Goal: Task Accomplishment & Management: Manage account settings

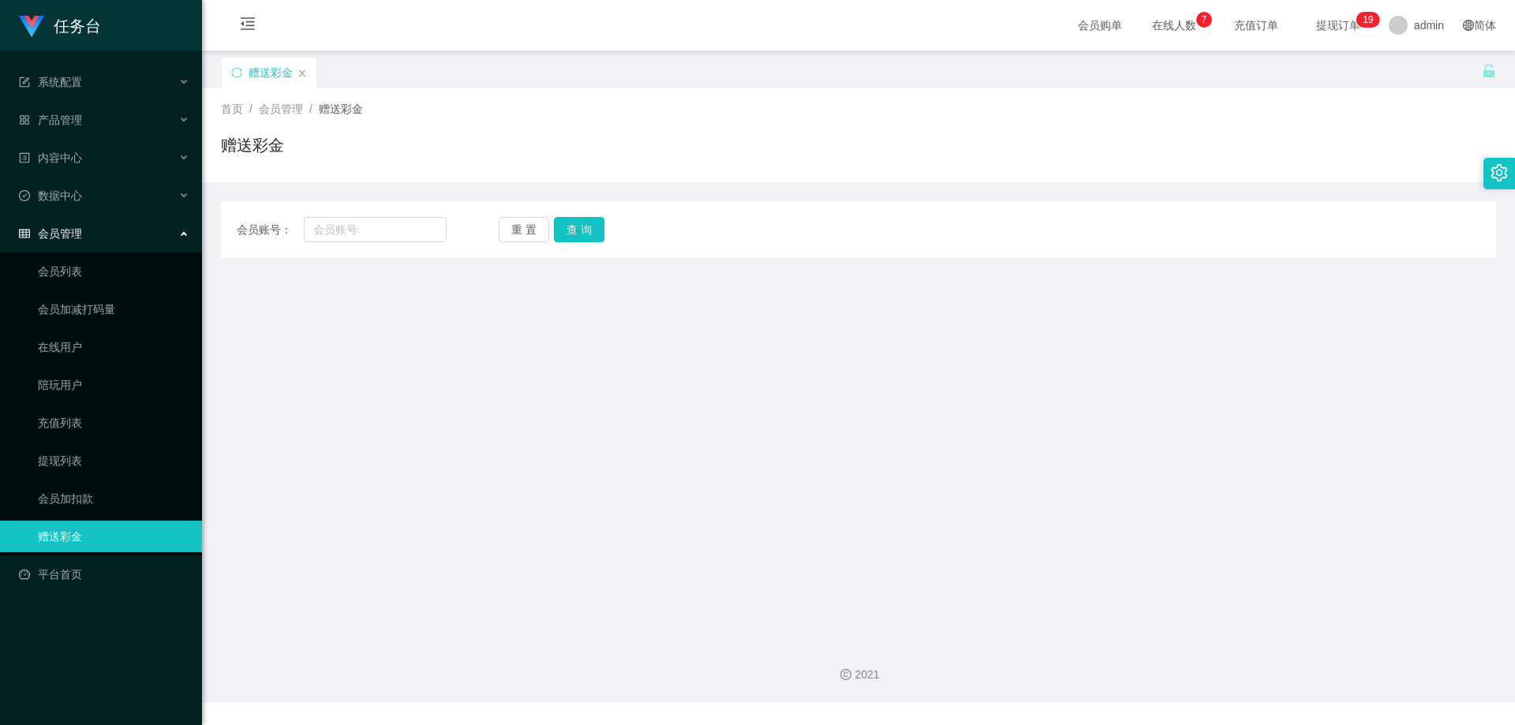
click at [349, 246] on div "会员账号： 重 置 查 询 会员账号 会员姓名 账号余额 操作类型 彩金加款 彩金扣款 金额 确 定" at bounding box center [858, 229] width 1275 height 57
click at [355, 234] on input "text" at bounding box center [375, 229] width 143 height 25
type input "t"
type input "阳"
type input "yang"
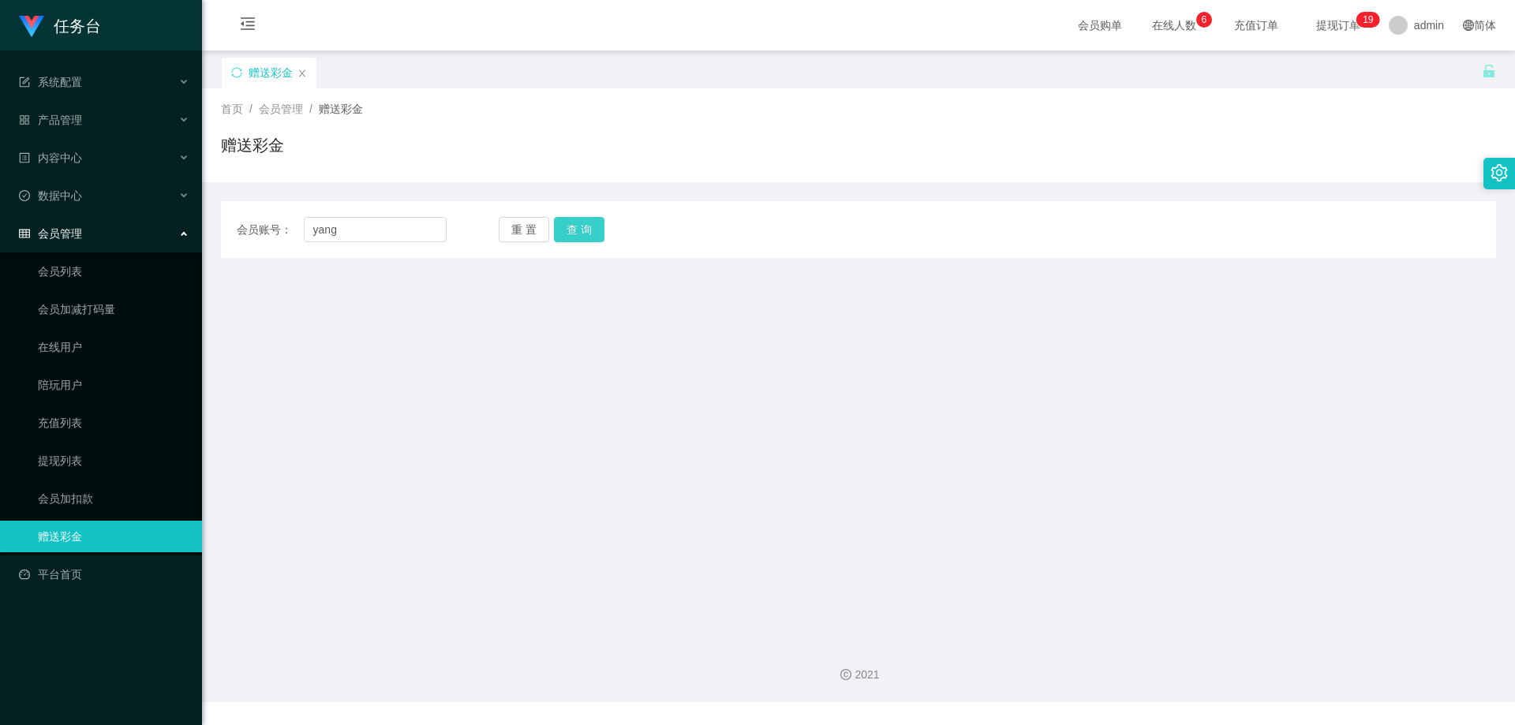
click at [575, 227] on button "查 询" at bounding box center [579, 229] width 51 height 25
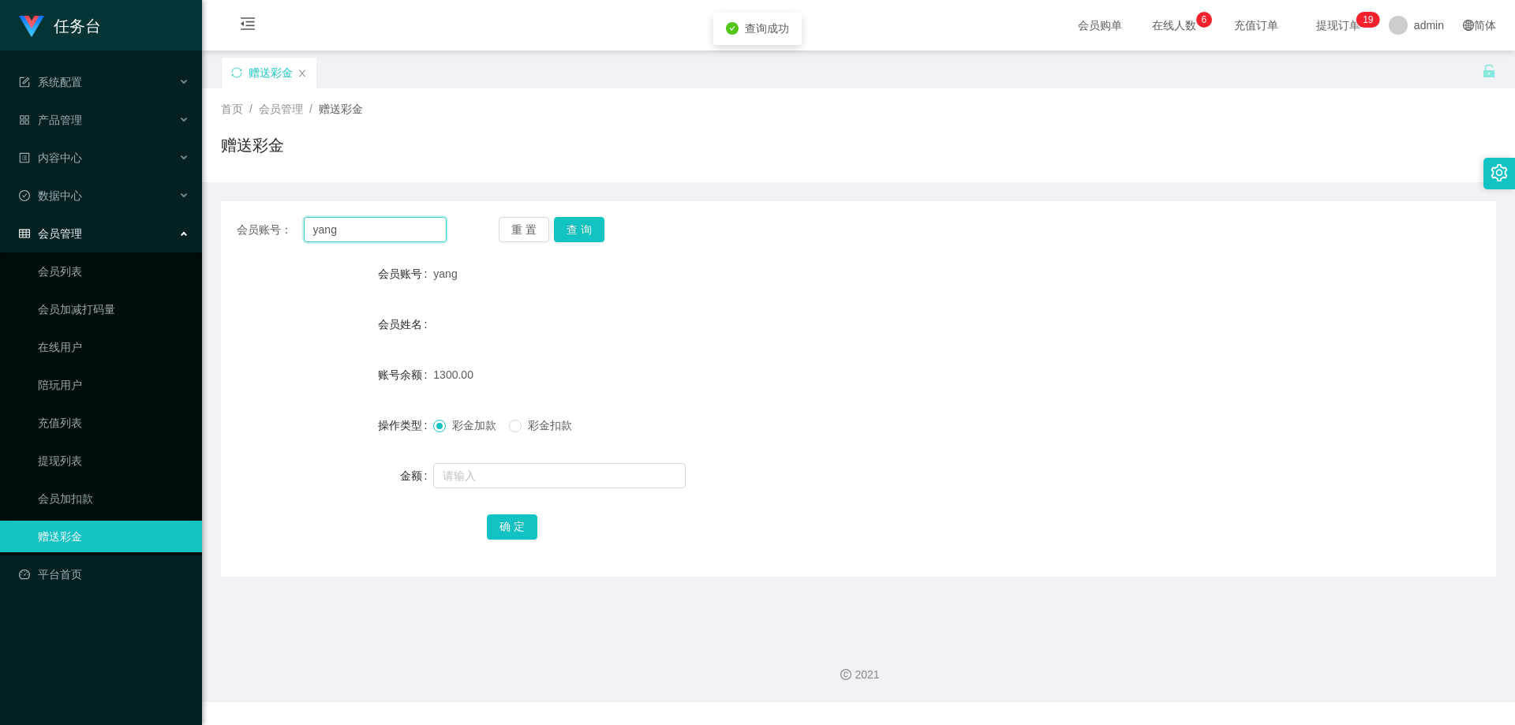
drag, startPoint x: 353, startPoint y: 236, endPoint x: 297, endPoint y: 239, distance: 56.1
click at [274, 235] on div "会员账号： [PERSON_NAME]" at bounding box center [342, 229] width 210 height 25
click at [92, 83] on div "系统配置" at bounding box center [101, 82] width 202 height 32
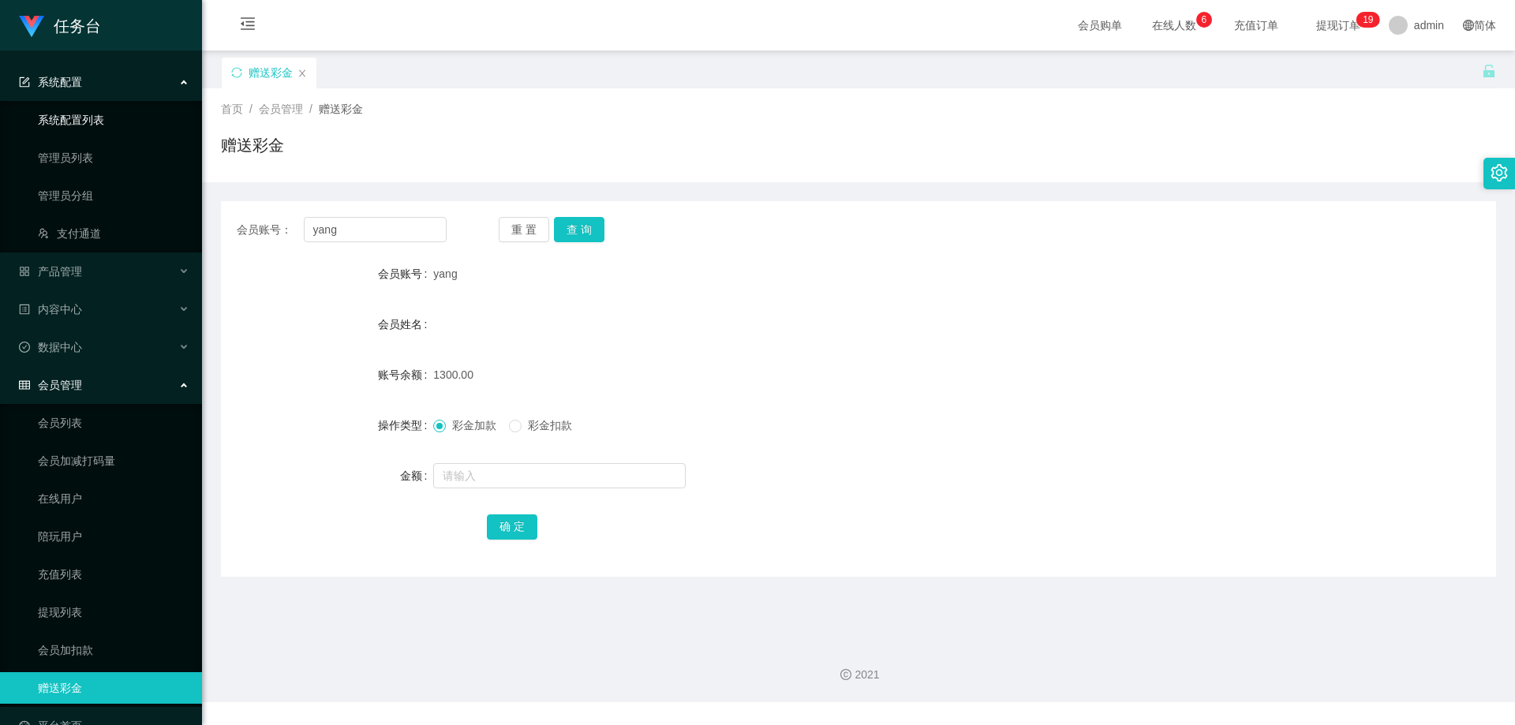
click at [99, 107] on link "系统配置列表" at bounding box center [114, 120] width 152 height 32
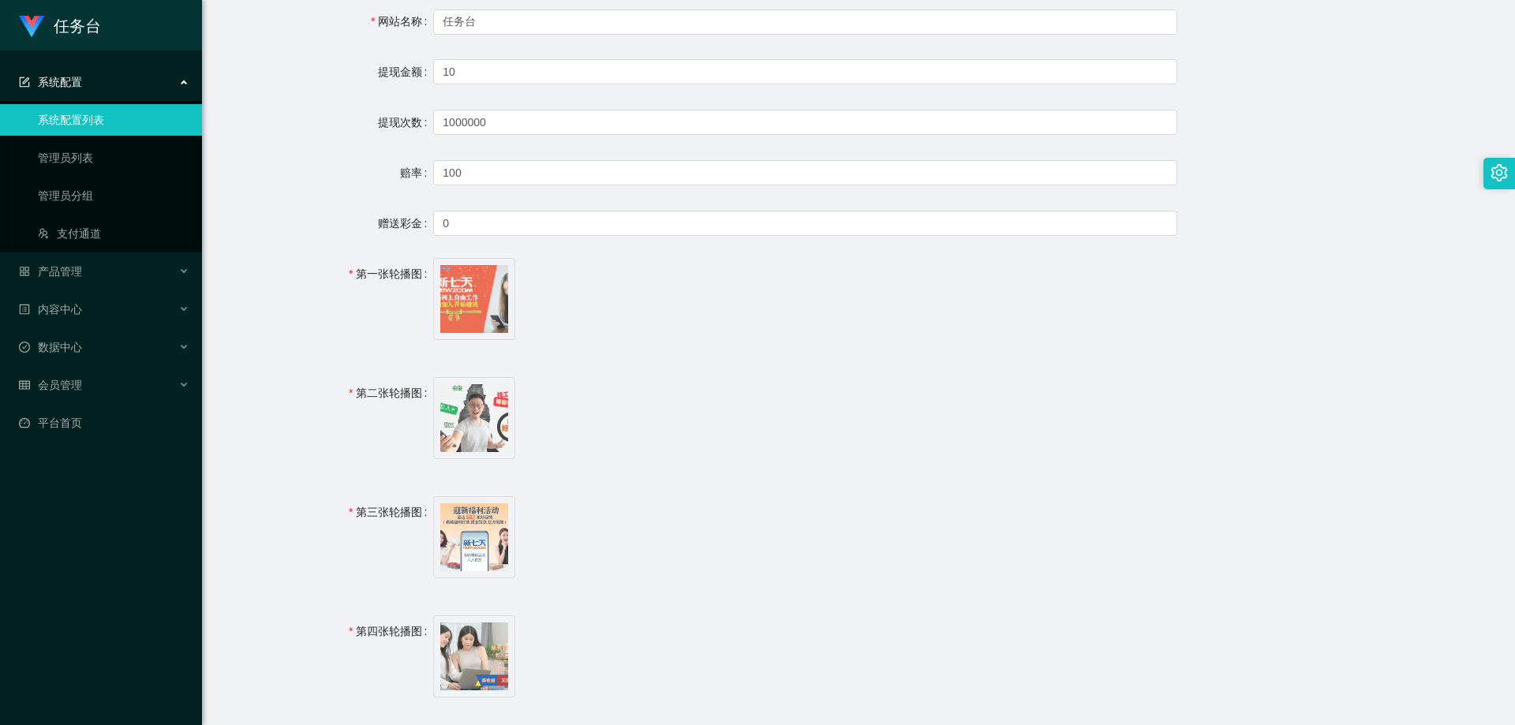
scroll to position [473, 0]
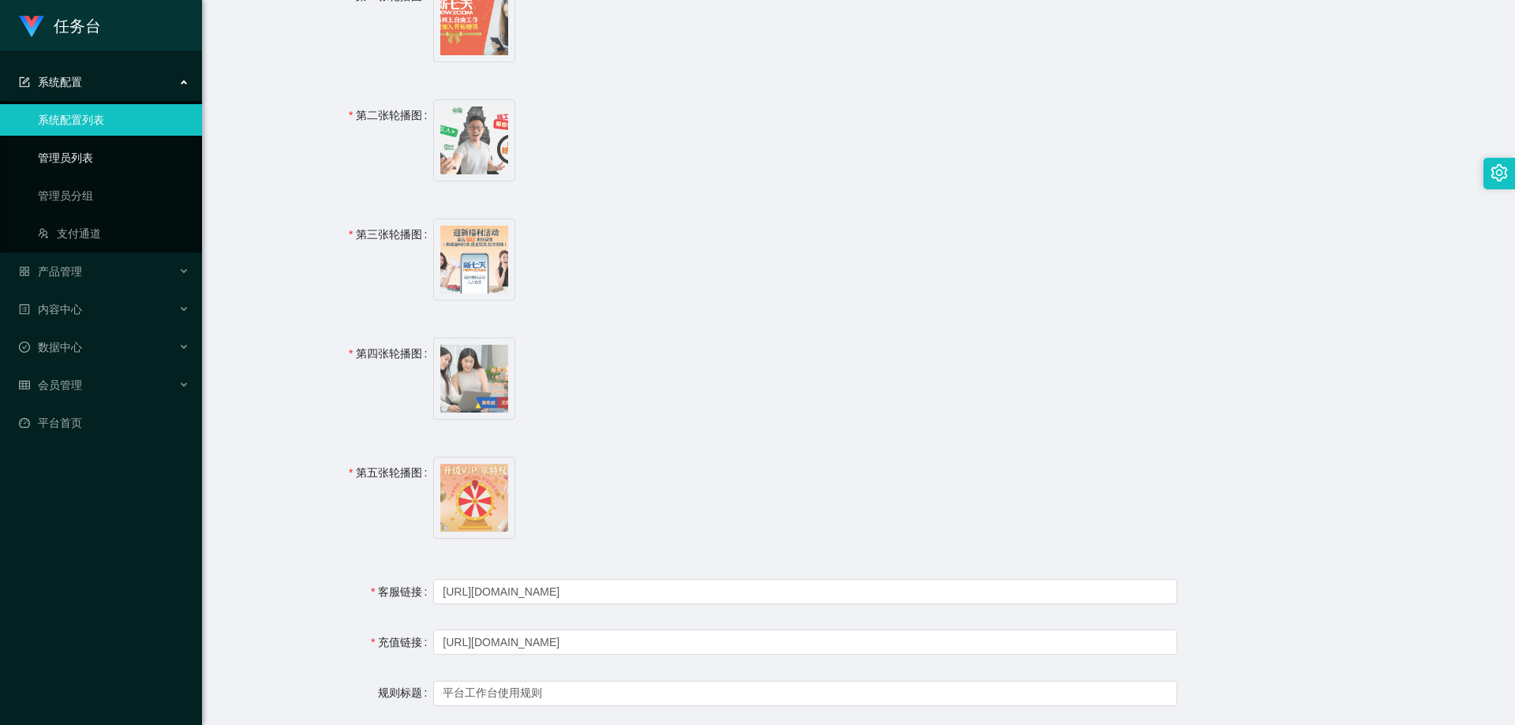
click at [121, 156] on link "管理员列表" at bounding box center [114, 158] width 152 height 32
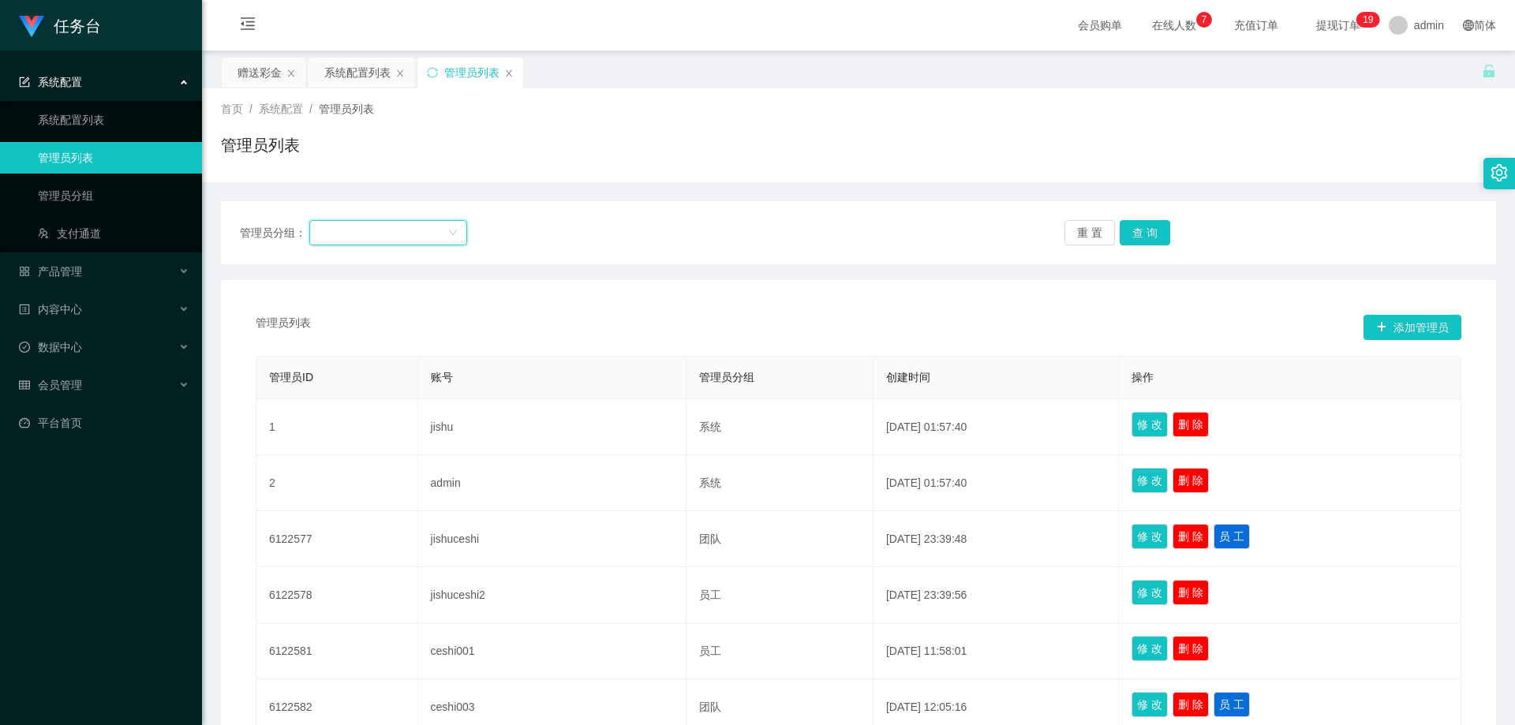
click at [349, 232] on div at bounding box center [383, 233] width 129 height 24
click at [350, 232] on div at bounding box center [383, 233] width 129 height 24
click at [90, 190] on link "管理员分组" at bounding box center [114, 196] width 152 height 32
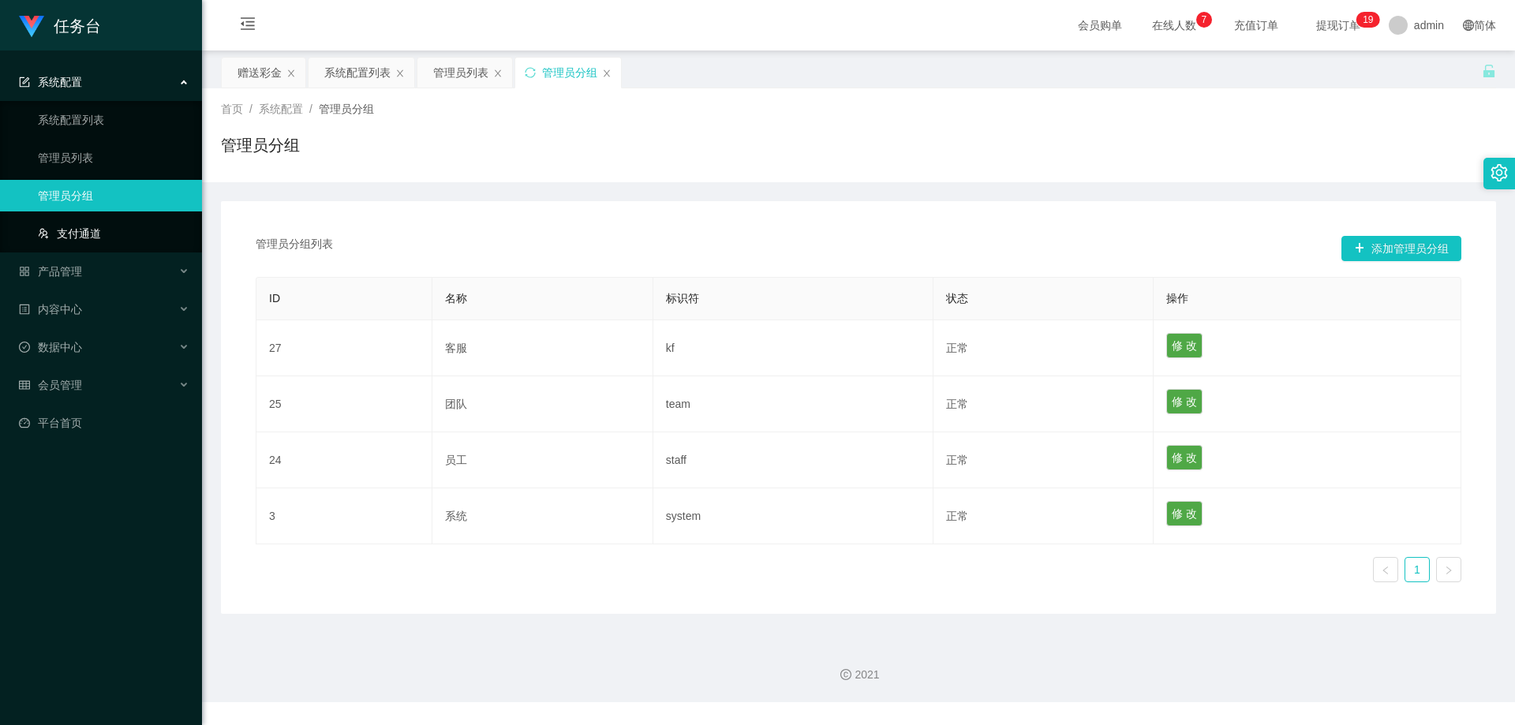
click at [112, 227] on link "支付通道" at bounding box center [114, 234] width 152 height 32
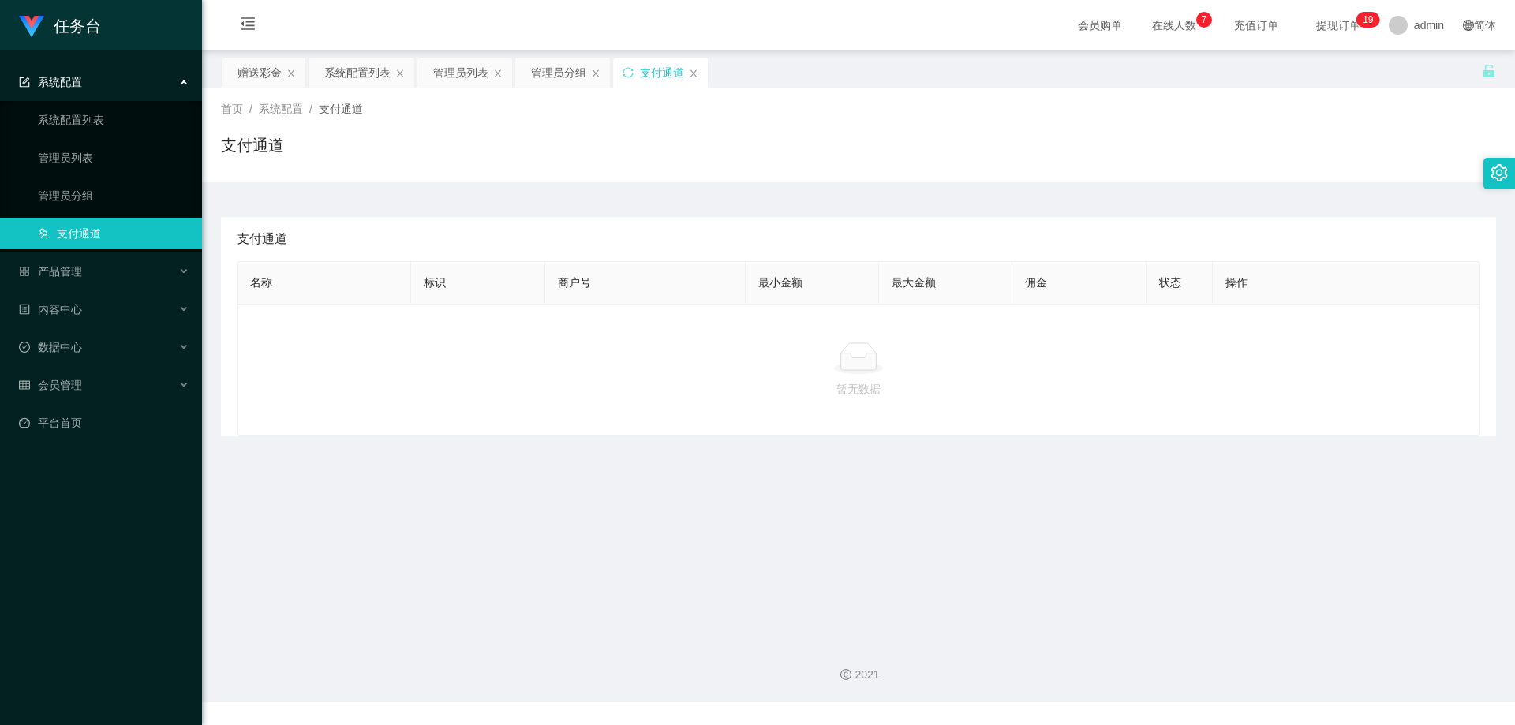
click at [692, 78] on div "支付通道" at bounding box center [660, 73] width 95 height 30
click at [127, 80] on div "系统配置" at bounding box center [101, 82] width 202 height 32
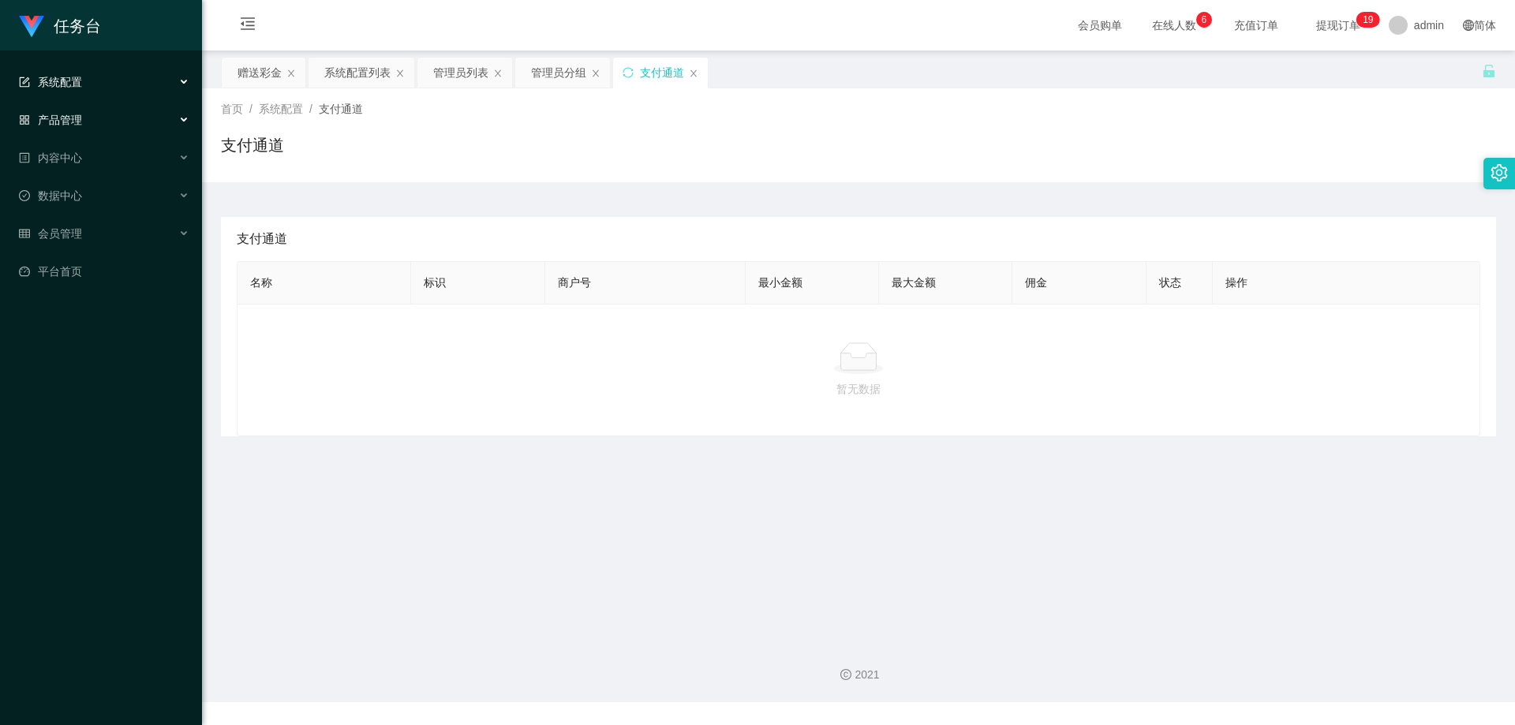
click at [111, 112] on div "产品管理" at bounding box center [101, 120] width 202 height 32
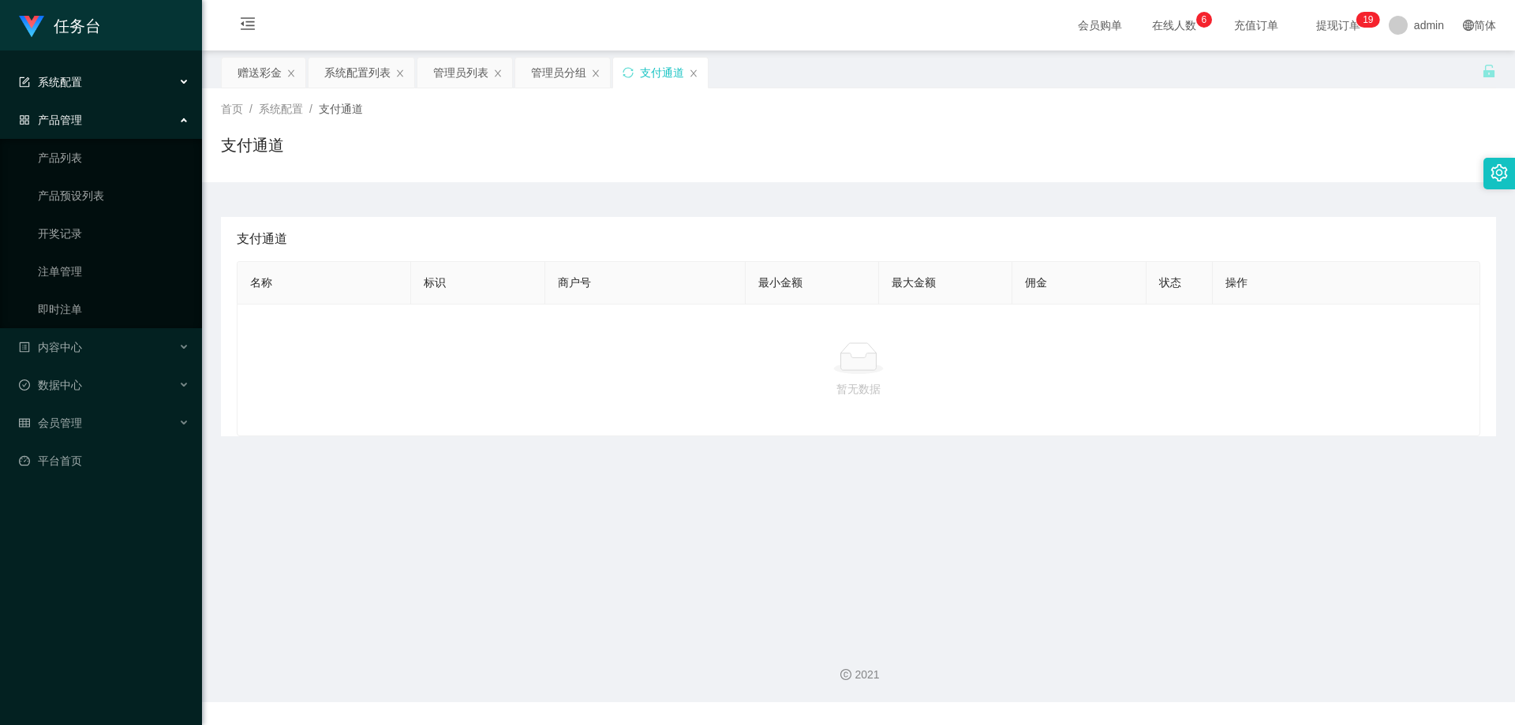
click at [106, 117] on div "产品管理" at bounding box center [101, 120] width 202 height 32
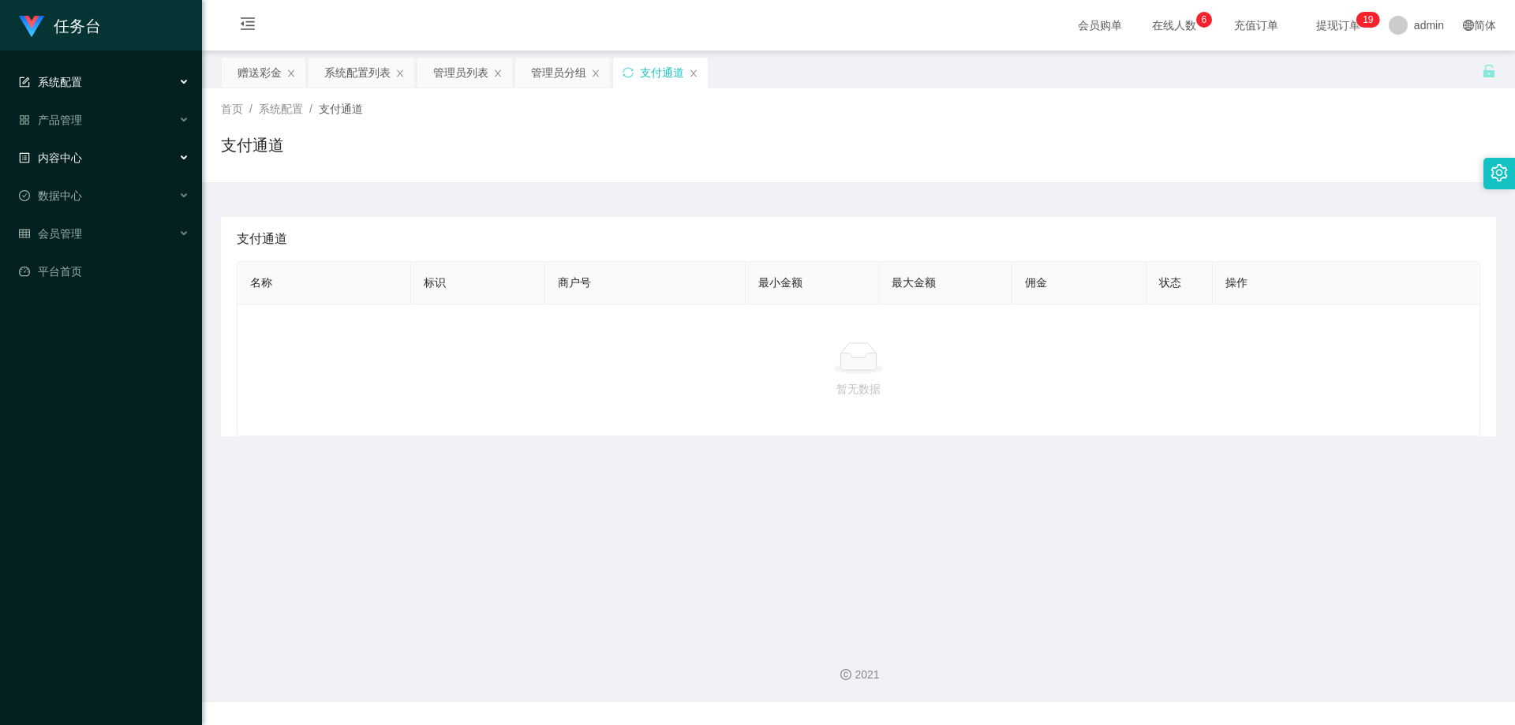
click at [97, 155] on div "内容中心" at bounding box center [101, 158] width 202 height 32
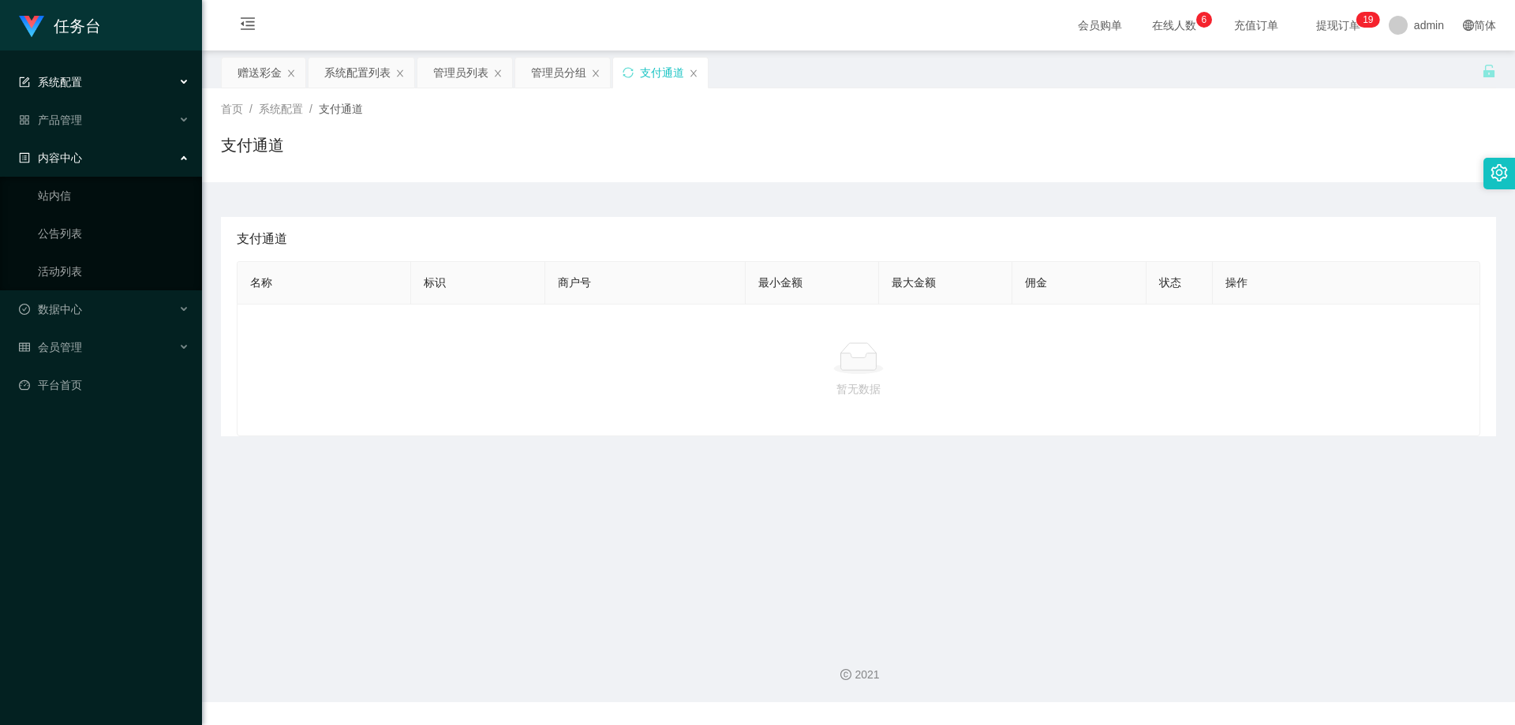
click at [97, 155] on div "内容中心" at bounding box center [101, 158] width 202 height 32
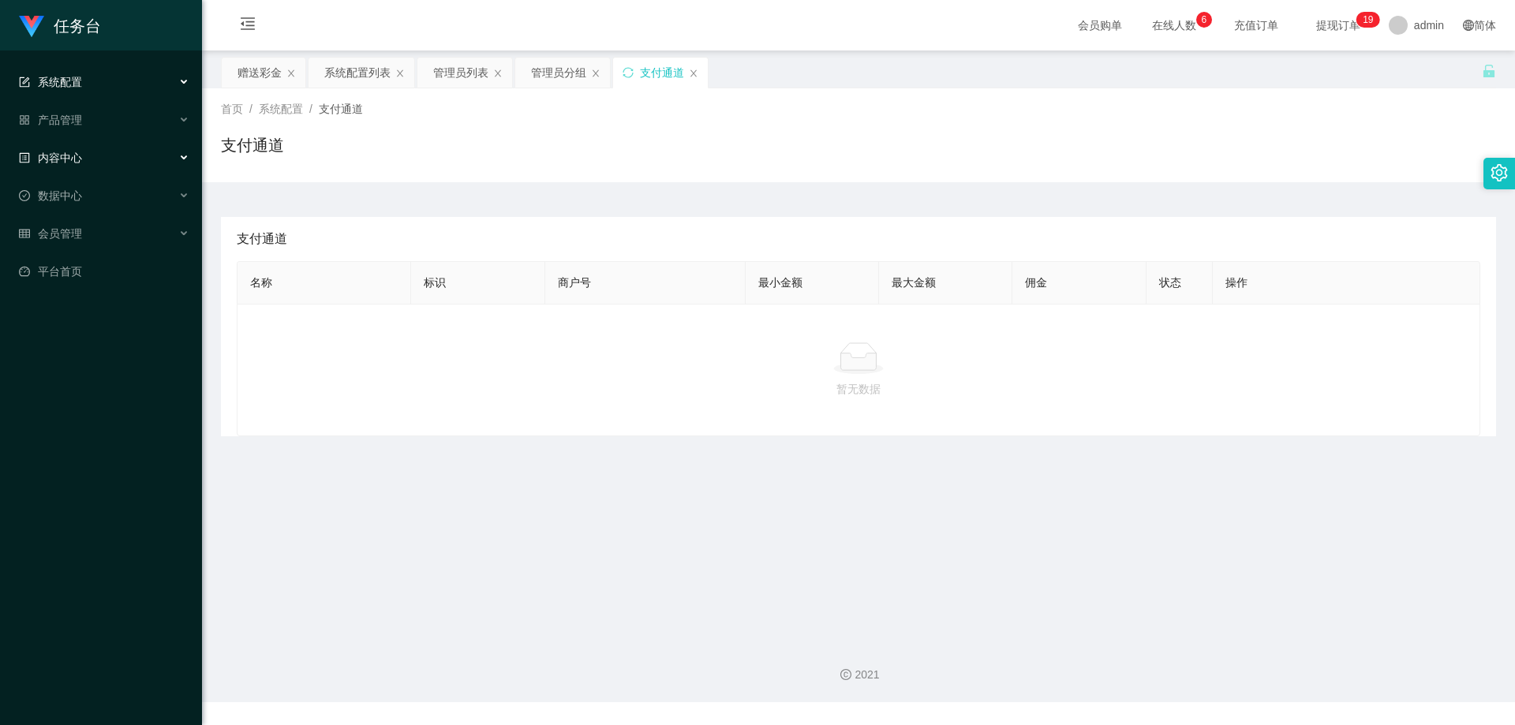
click at [97, 155] on div "内容中心" at bounding box center [101, 158] width 202 height 32
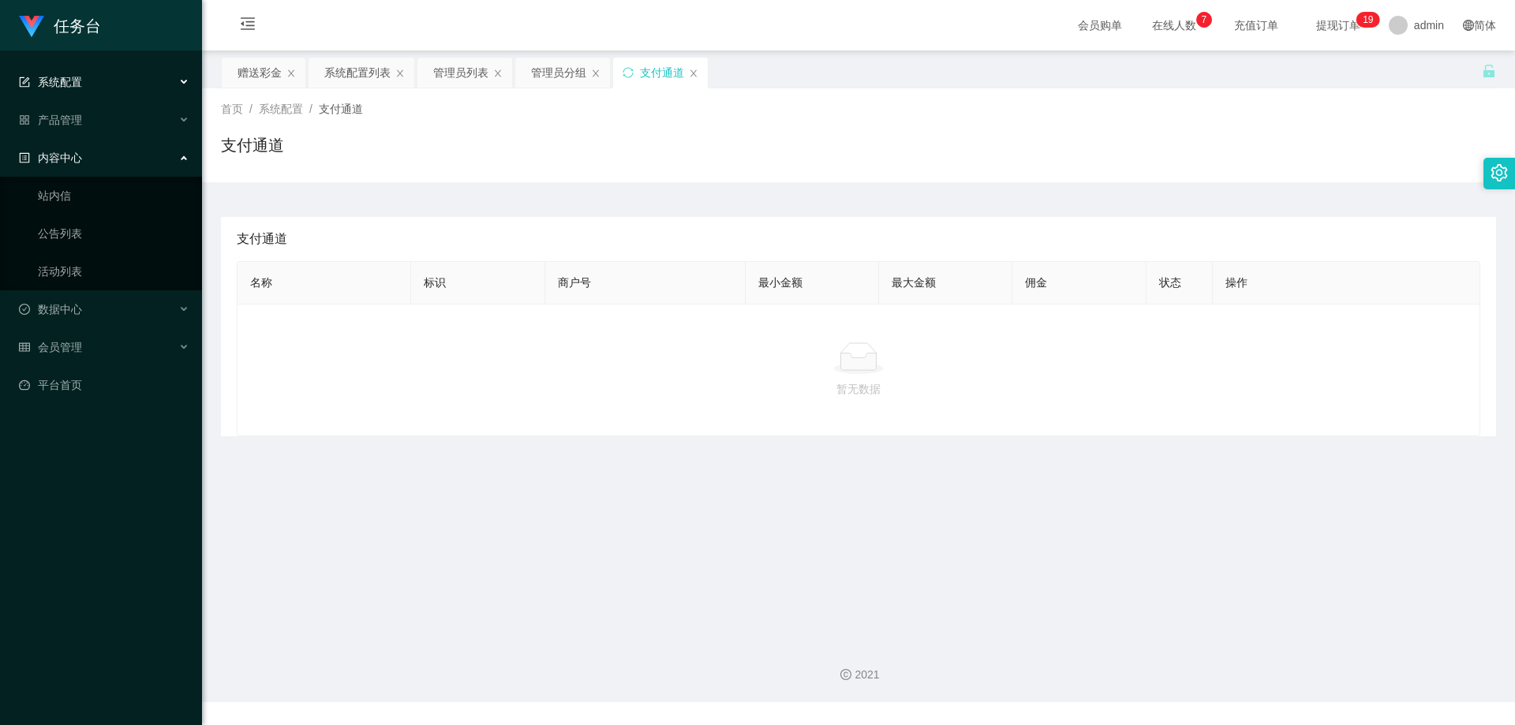
click at [97, 155] on div "内容中心" at bounding box center [101, 158] width 202 height 32
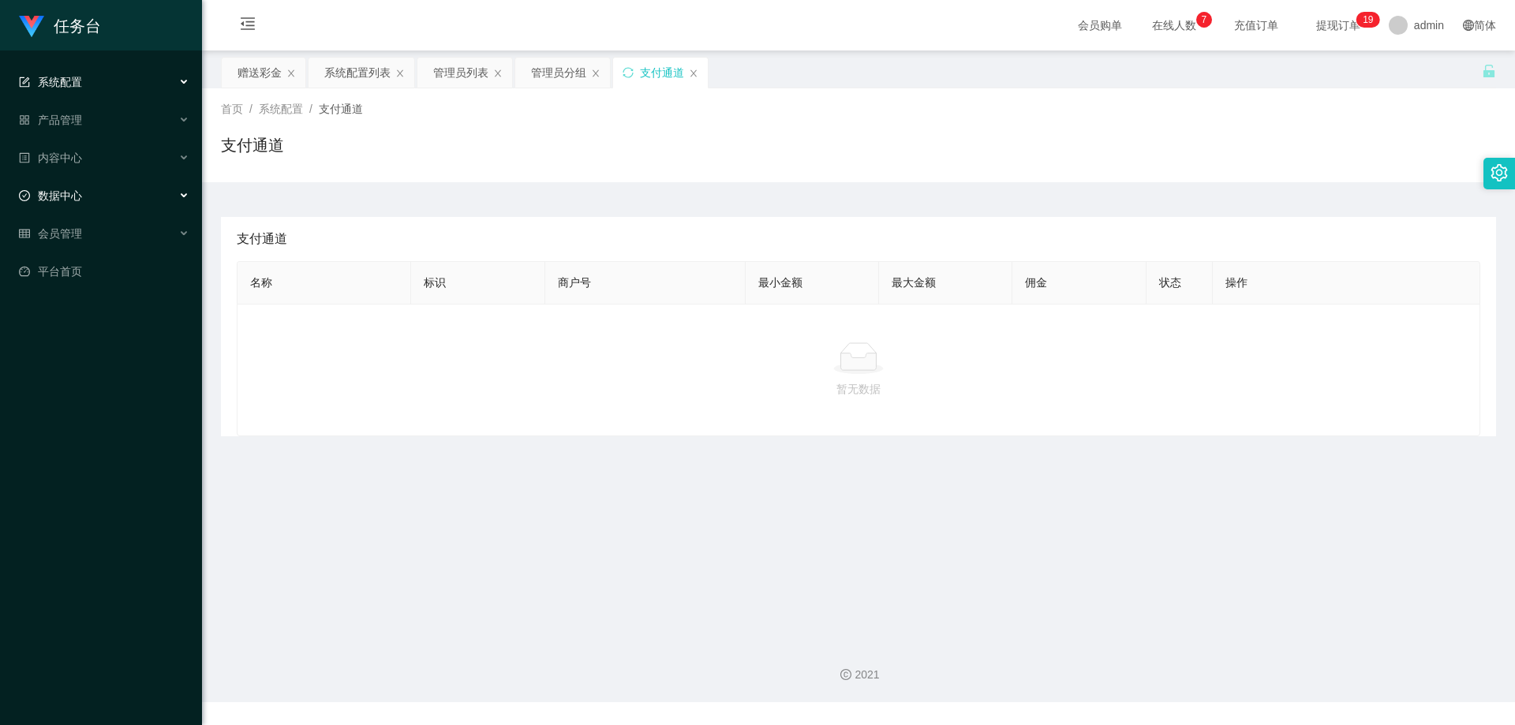
click at [95, 193] on div "数据中心" at bounding box center [101, 196] width 202 height 32
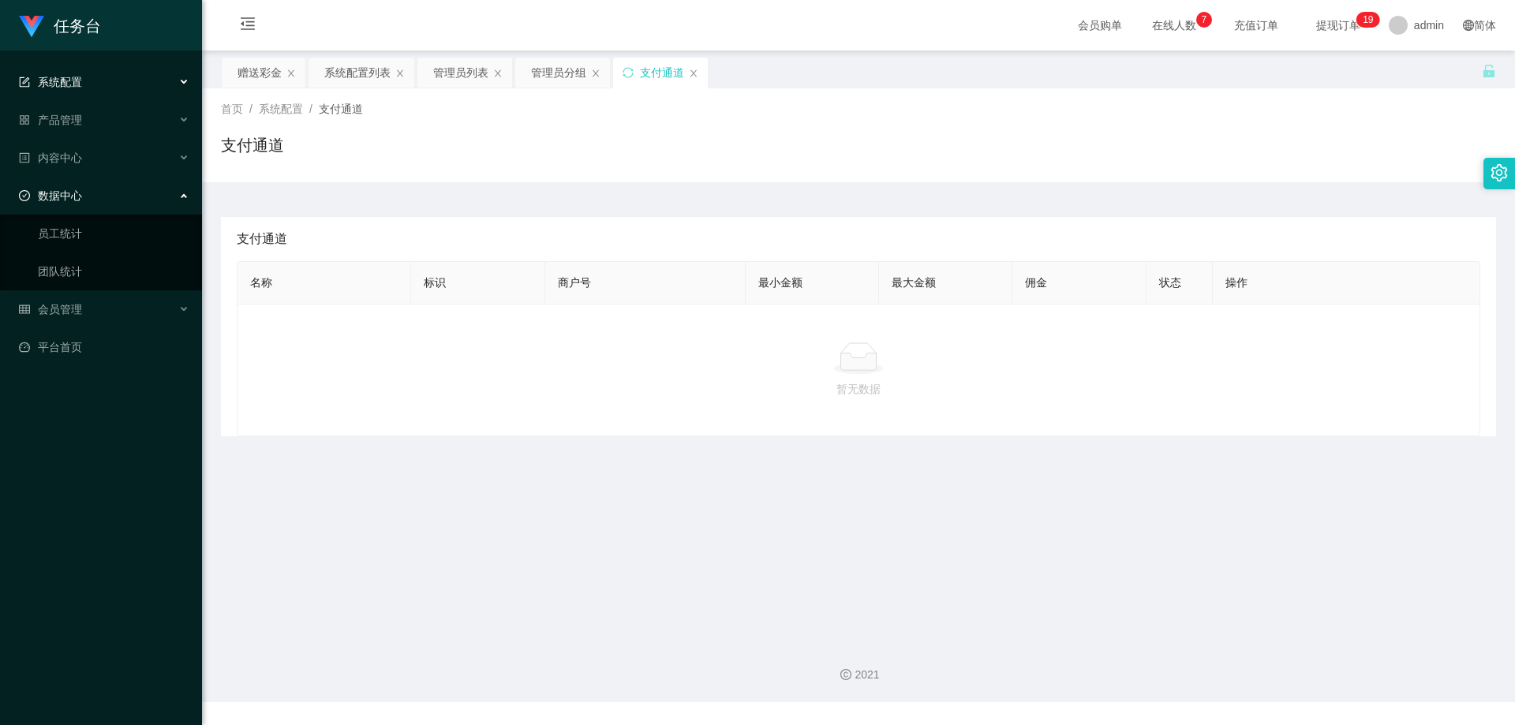
click at [95, 193] on div "数据中心" at bounding box center [101, 196] width 202 height 32
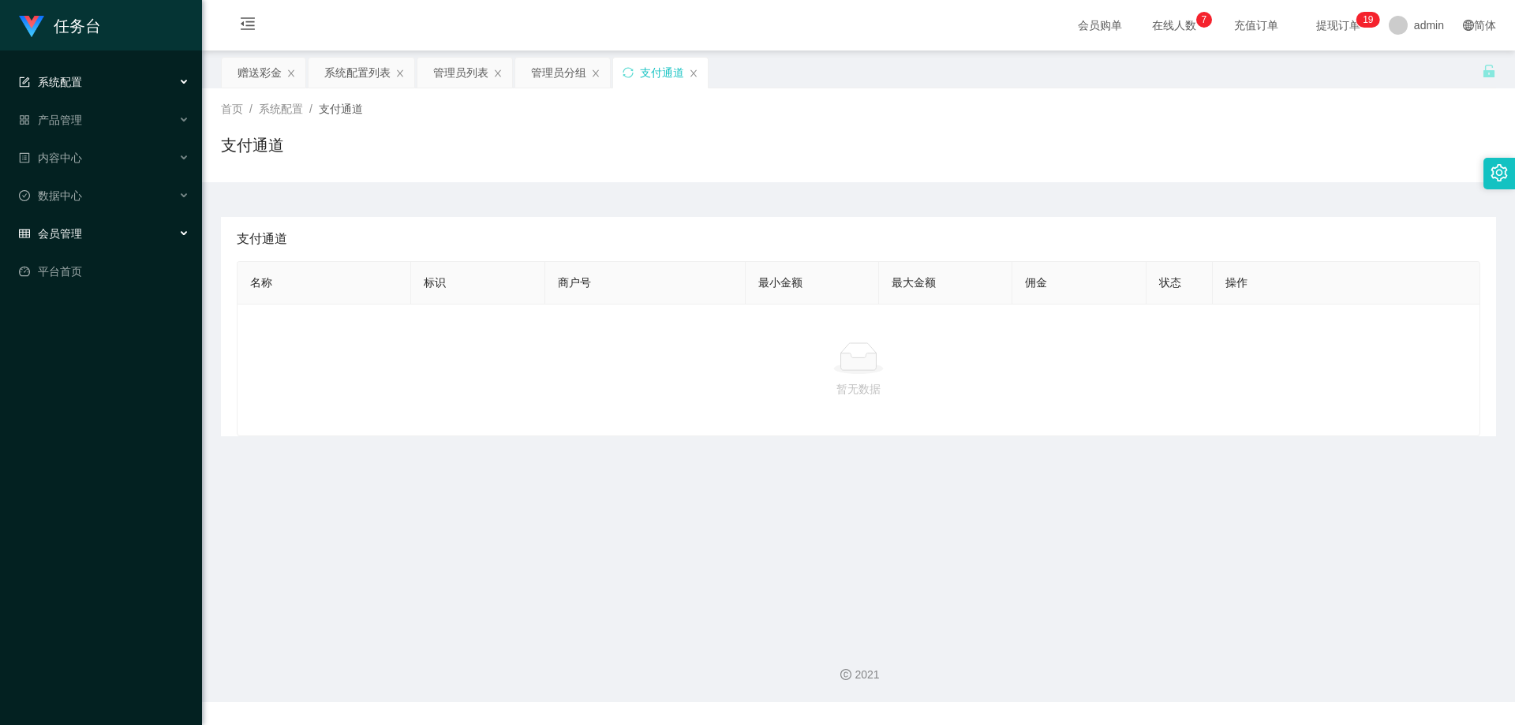
click at [95, 221] on div "会员管理" at bounding box center [101, 234] width 202 height 32
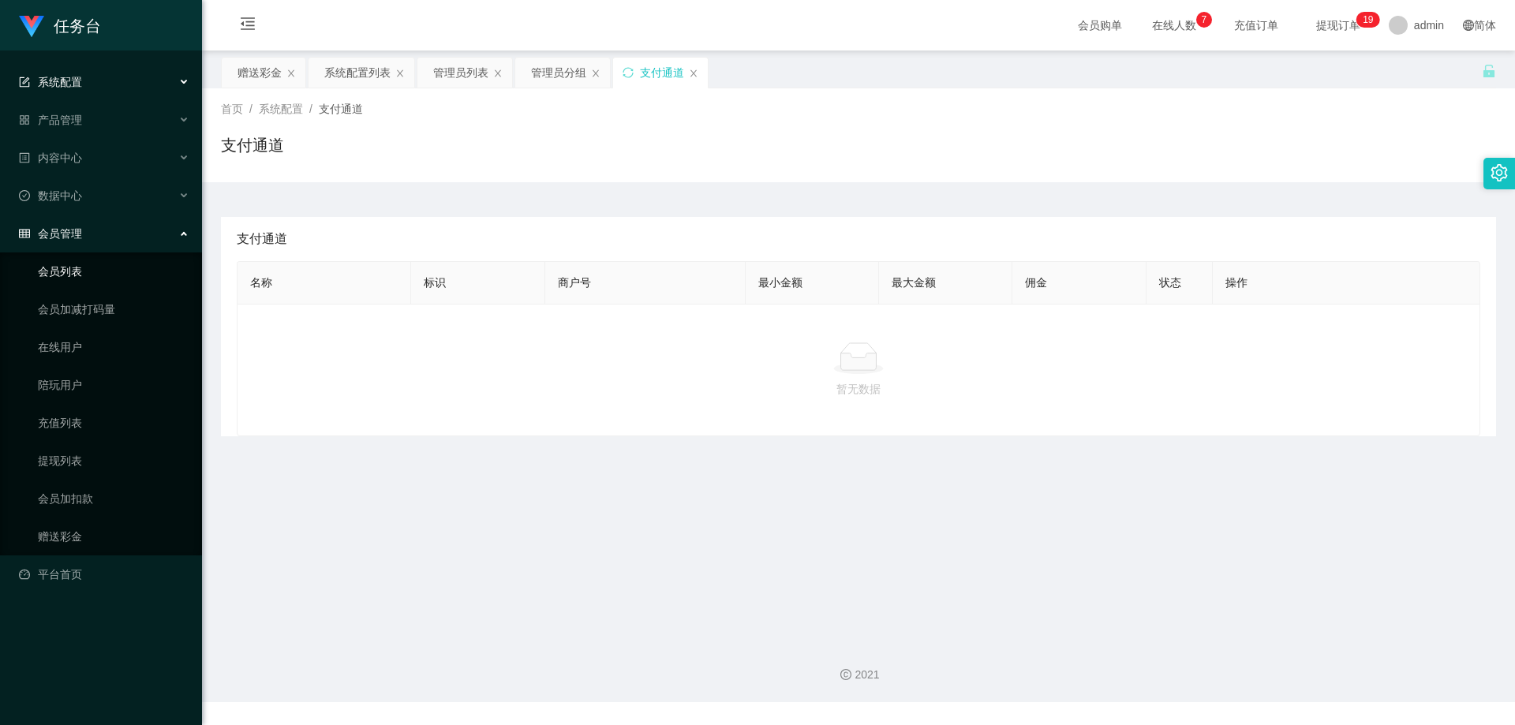
click at [101, 272] on link "会员列表" at bounding box center [114, 272] width 152 height 32
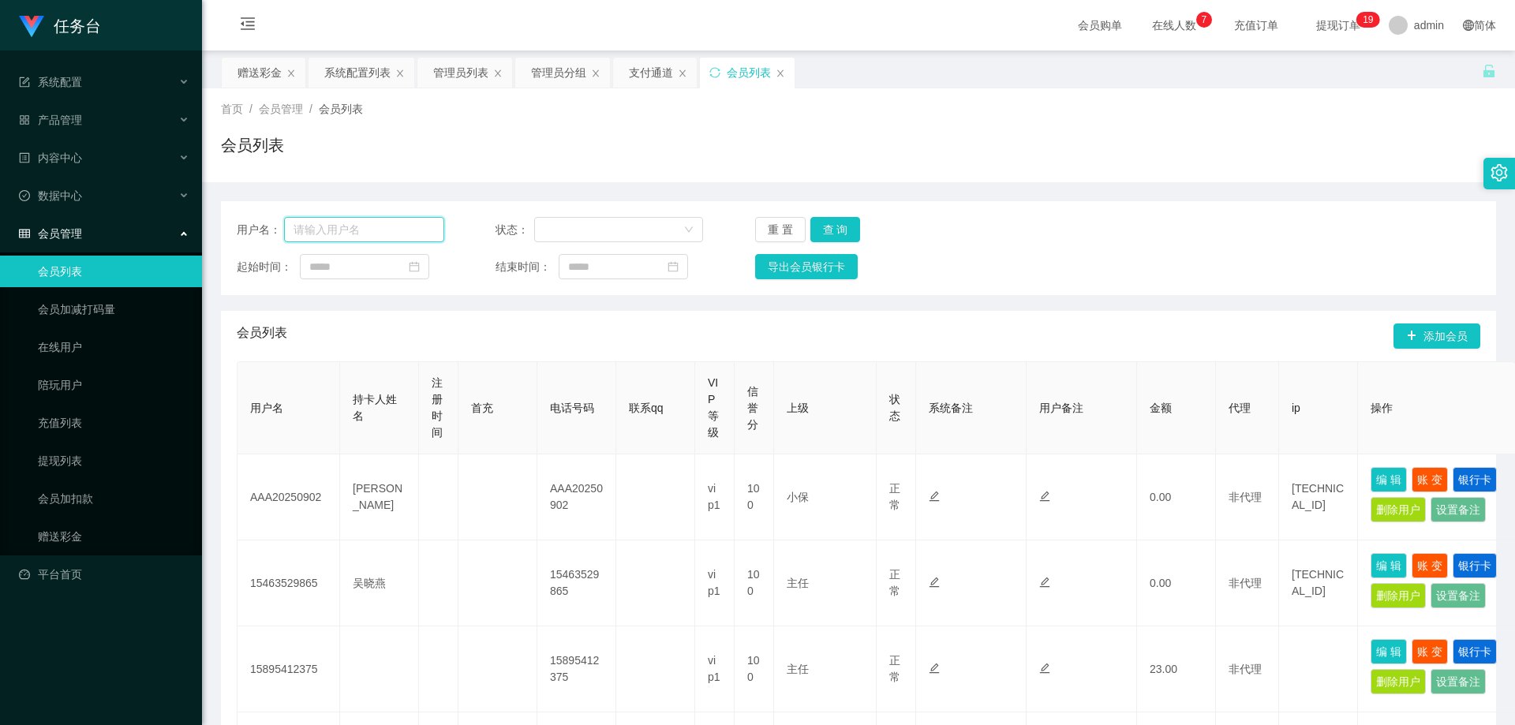
click at [391, 231] on input "text" at bounding box center [364, 229] width 160 height 25
paste input "yang"
type input "yang"
click at [840, 222] on button "查 询" at bounding box center [835, 229] width 51 height 25
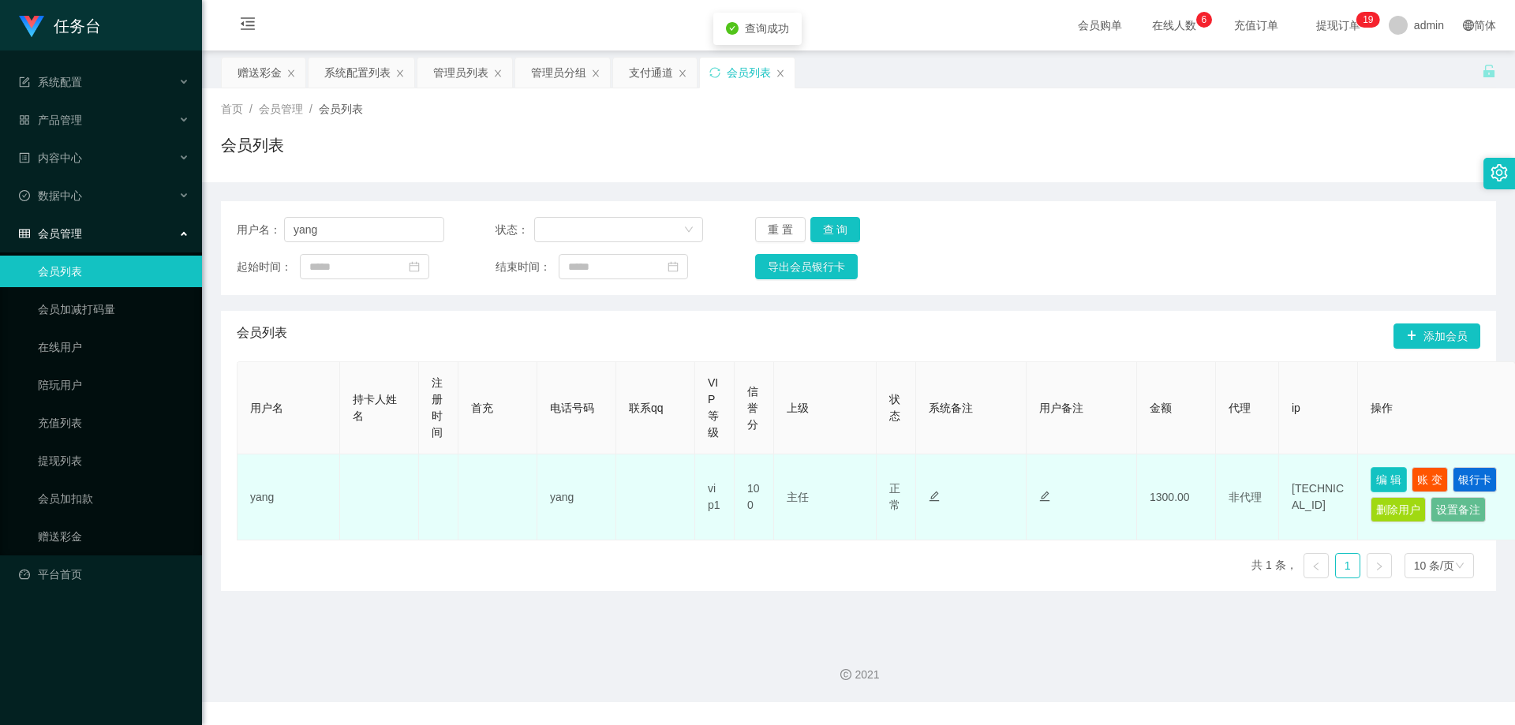
click at [1391, 473] on button "编 辑" at bounding box center [1389, 479] width 36 height 25
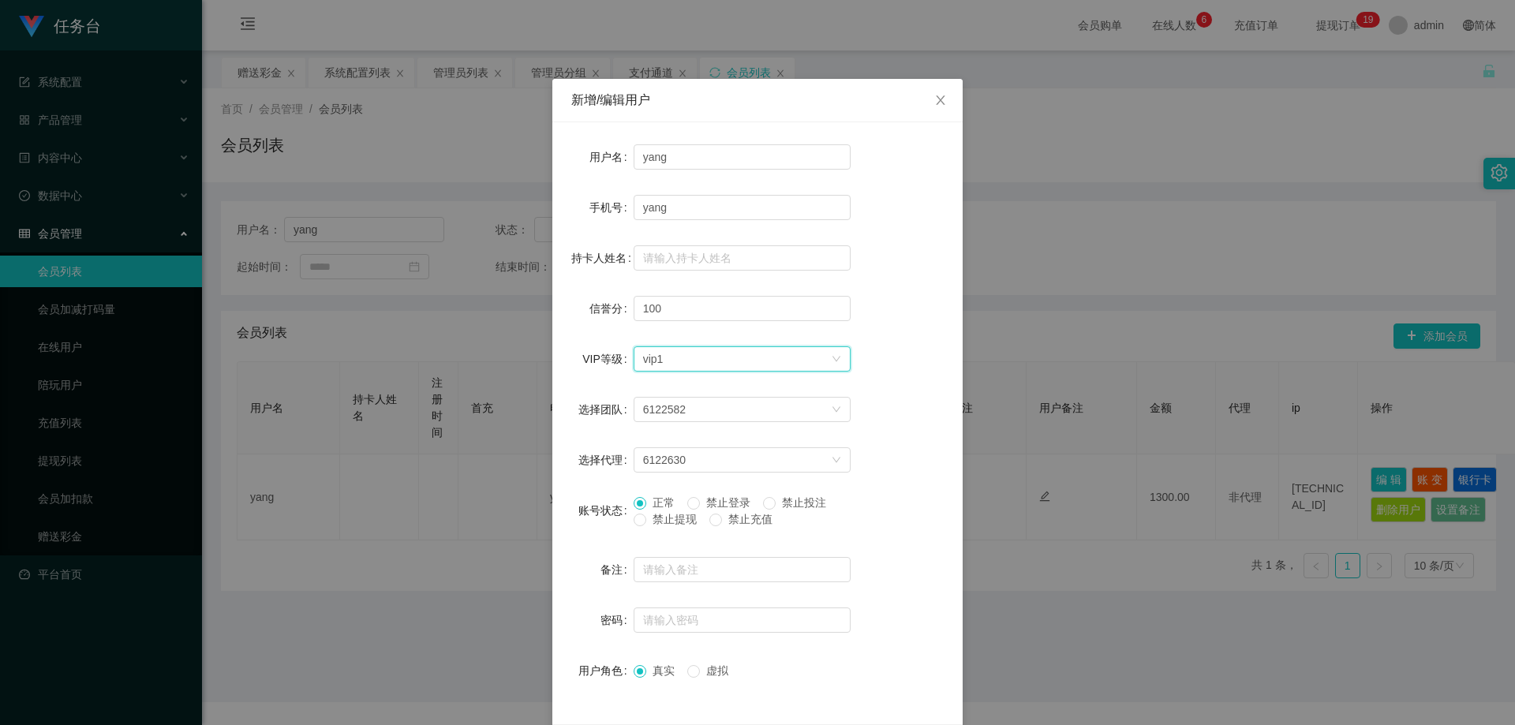
click at [761, 354] on div "选择VIP等级 vip1" at bounding box center [737, 359] width 188 height 24
click at [717, 439] on li "VIP3" at bounding box center [735, 441] width 217 height 25
click at [749, 357] on div "选择VIP等级 VIP3" at bounding box center [737, 359] width 188 height 24
click at [734, 357] on div "选择VIP等级 VIP3" at bounding box center [737, 359] width 188 height 24
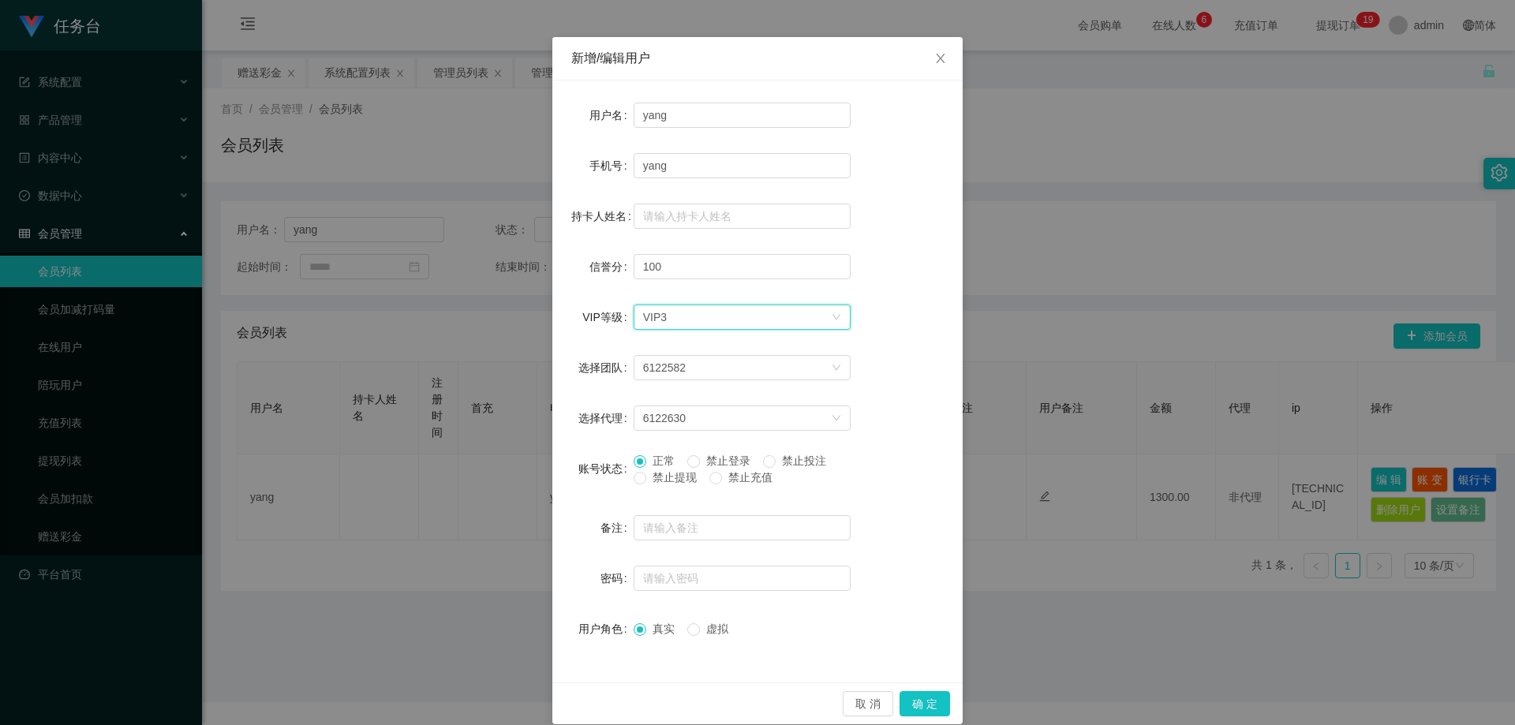
scroll to position [61, 0]
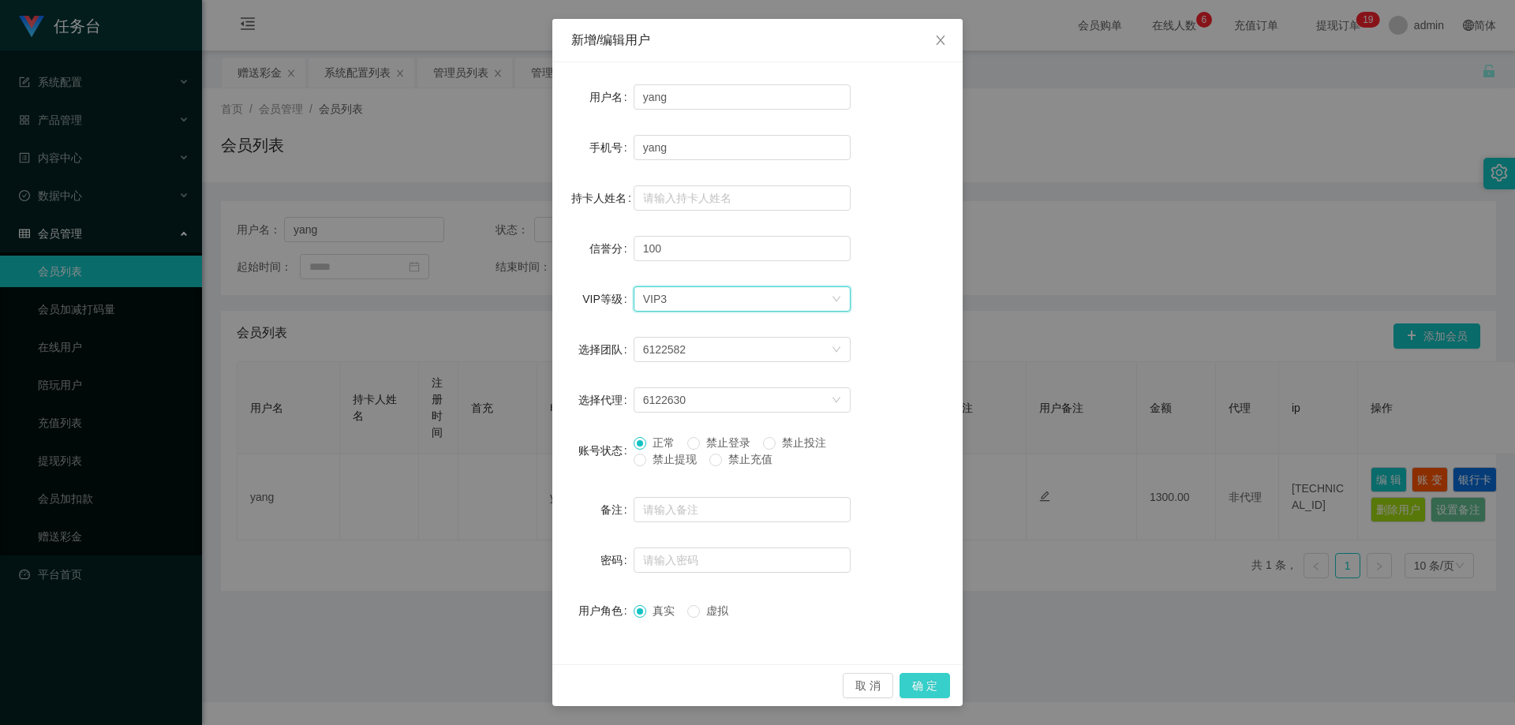
click at [937, 683] on button "确 定" at bounding box center [925, 685] width 51 height 25
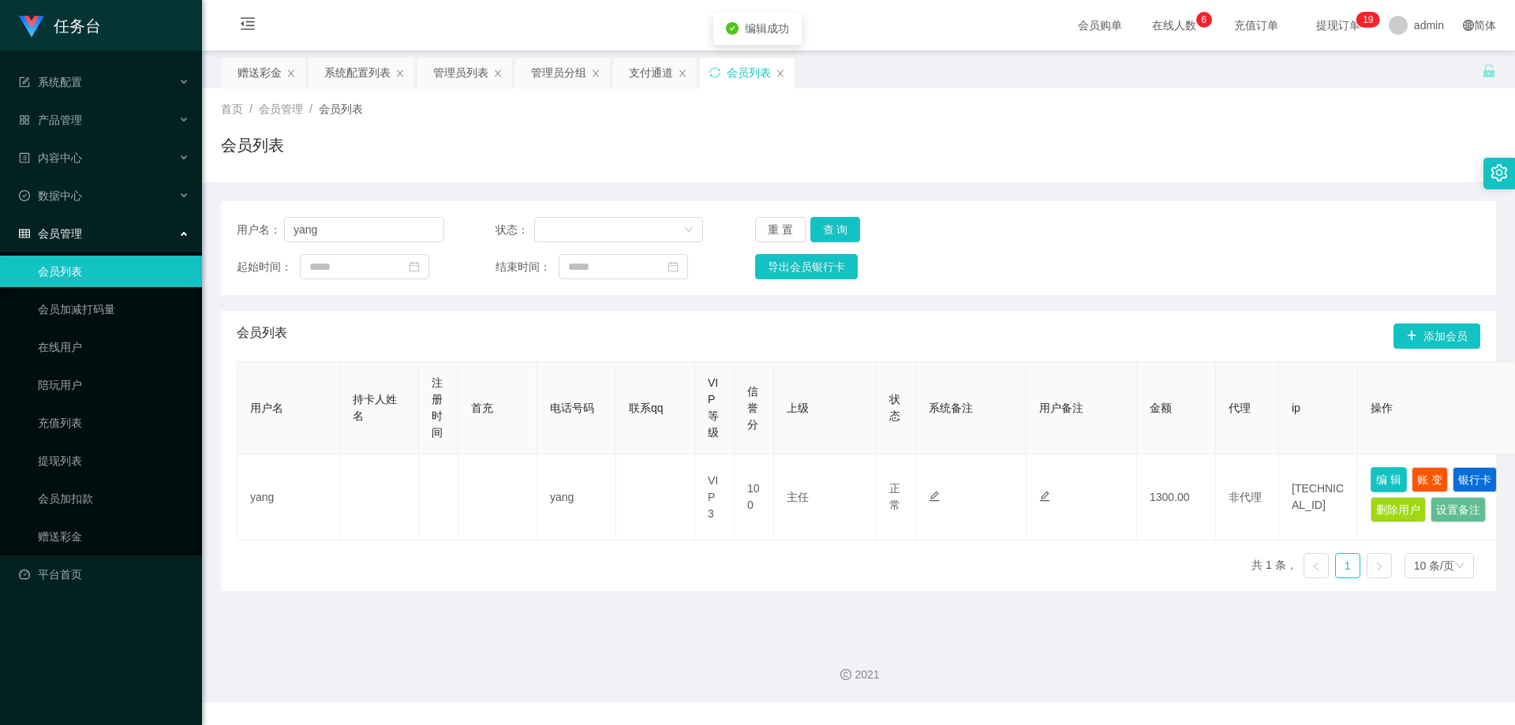
scroll to position [0, 0]
